Goal: Transaction & Acquisition: Purchase product/service

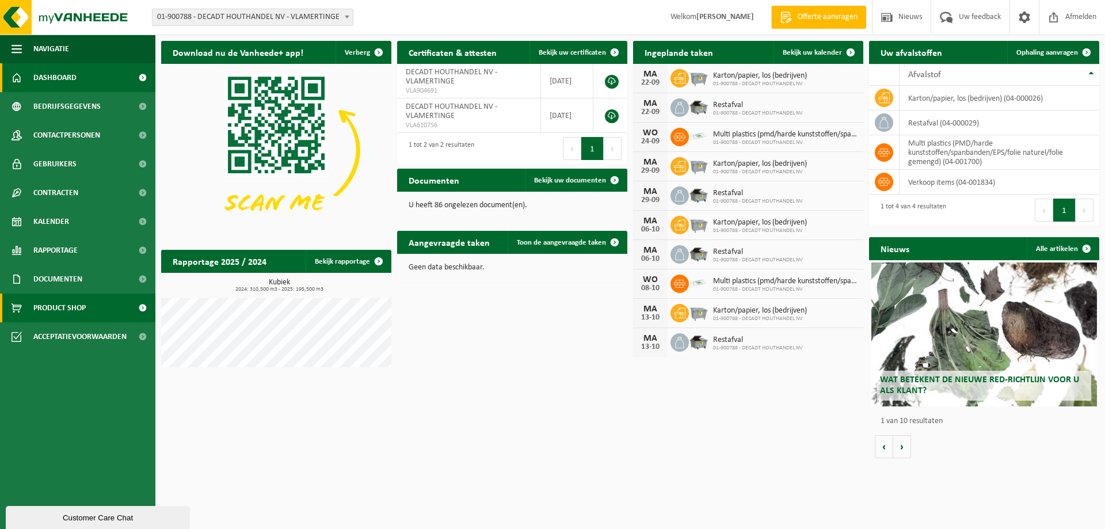
click at [48, 308] on span "Product Shop" at bounding box center [59, 308] width 52 height 29
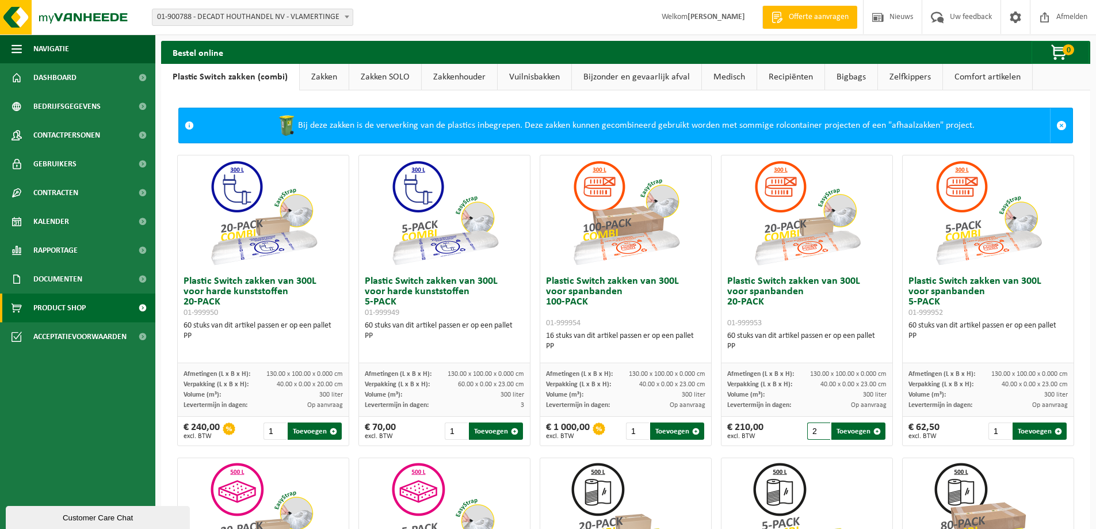
click at [816, 428] on input "2" at bounding box center [819, 430] width 24 height 17
click at [847, 431] on button "Toevoegen" at bounding box center [859, 430] width 54 height 17
type input "1"
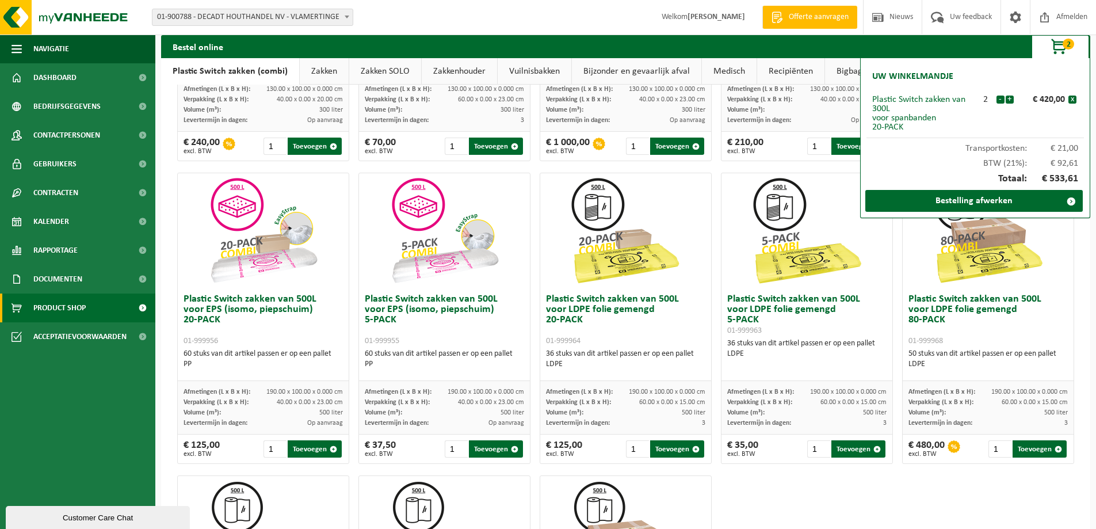
scroll to position [288, 0]
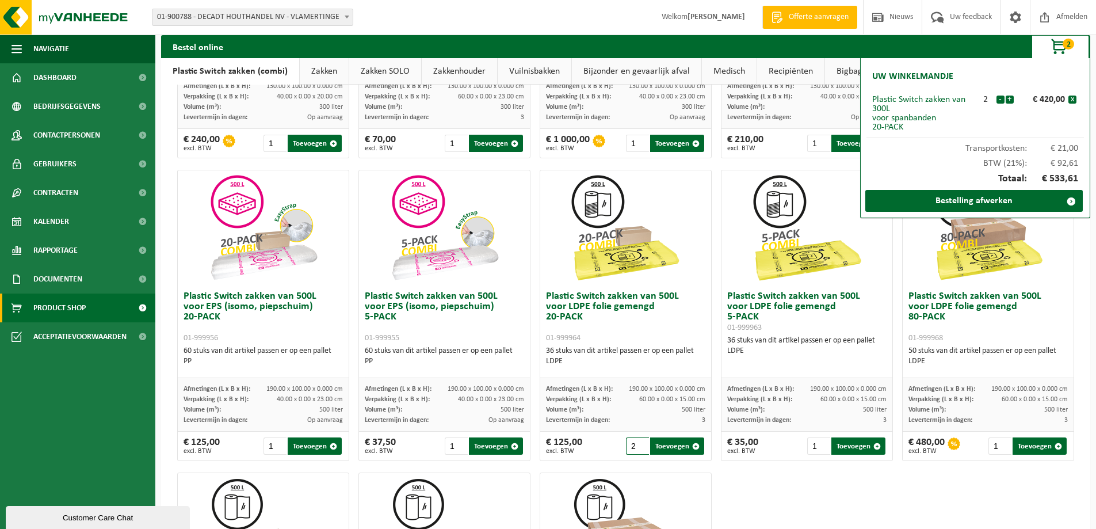
click at [637, 443] on input "2" at bounding box center [638, 445] width 24 height 17
click at [666, 446] on button "Toevoegen" at bounding box center [677, 445] width 54 height 17
type input "1"
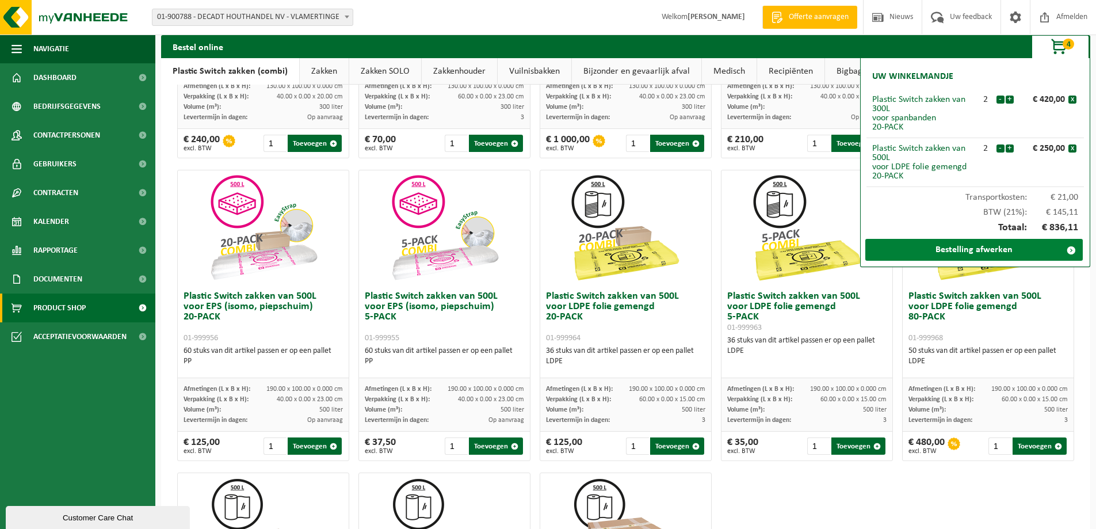
click at [964, 249] on link "Bestelling afwerken" at bounding box center [975, 250] width 218 height 22
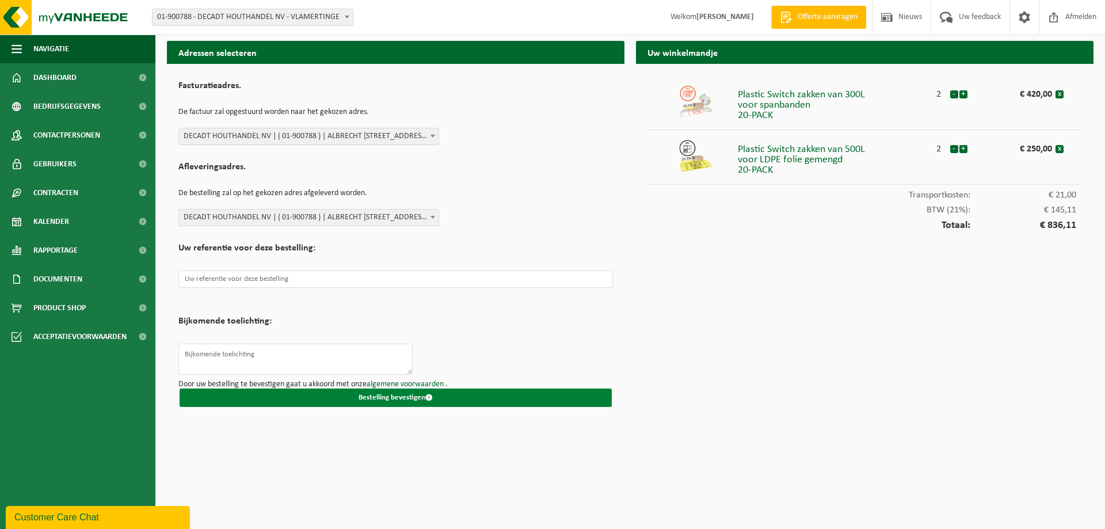
click at [398, 397] on button "Bestelling bevestigen" at bounding box center [396, 397] width 432 height 18
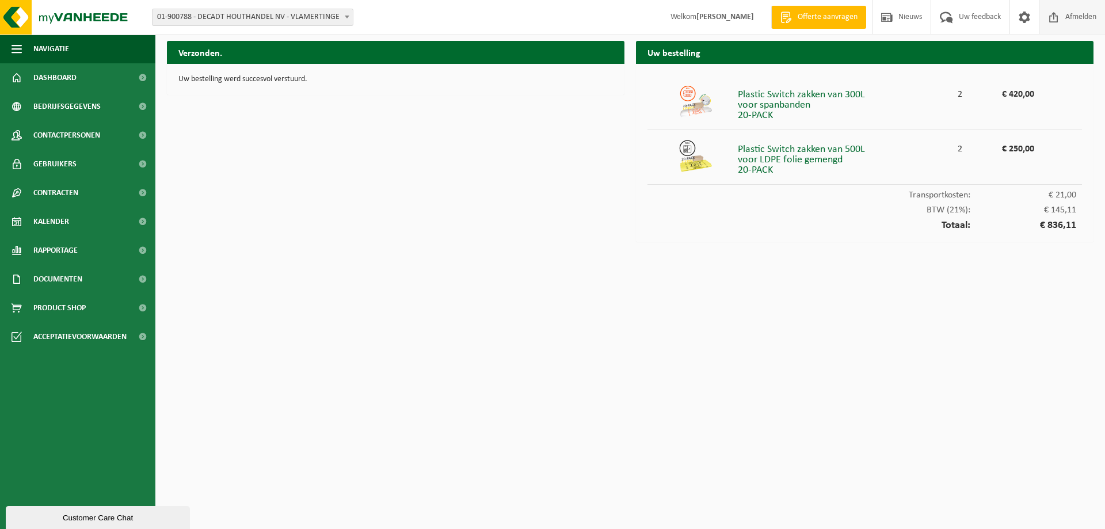
click at [1073, 14] on span "Afmelden" at bounding box center [1080, 17] width 37 height 34
